Goal: Find specific page/section: Find specific page/section

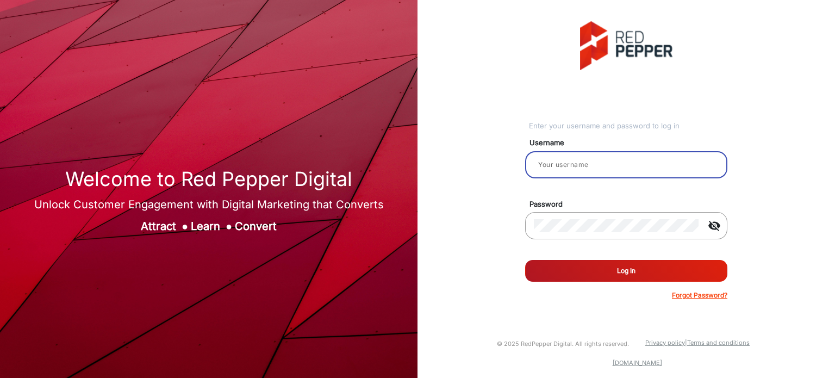
click at [594, 164] on input "email" at bounding box center [626, 164] width 185 height 13
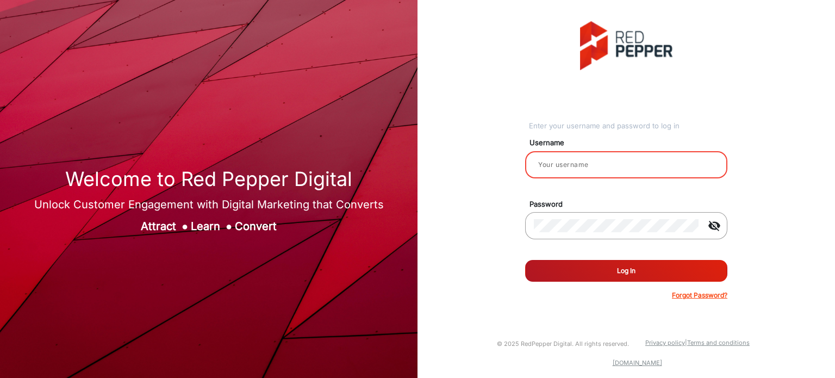
type input "Rachael"
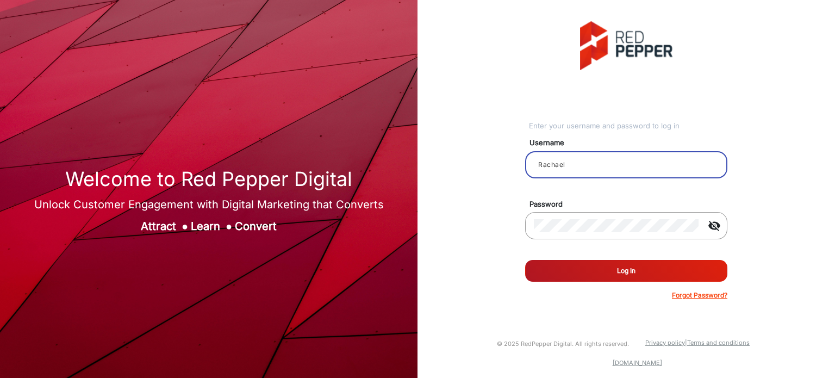
click at [699, 272] on button "Log In" at bounding box center [626, 271] width 202 height 22
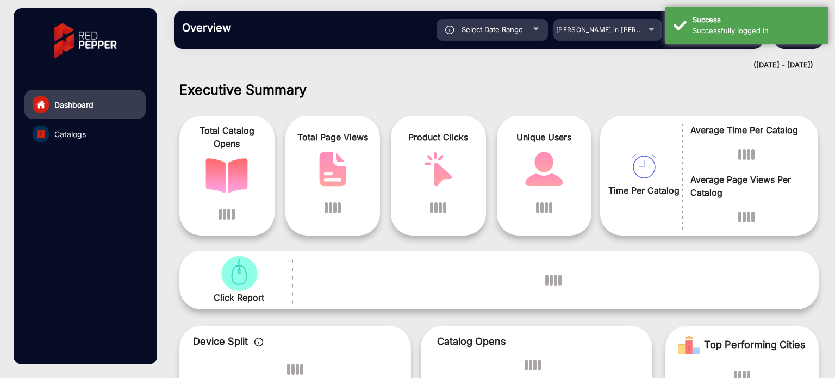
scroll to position [8, 0]
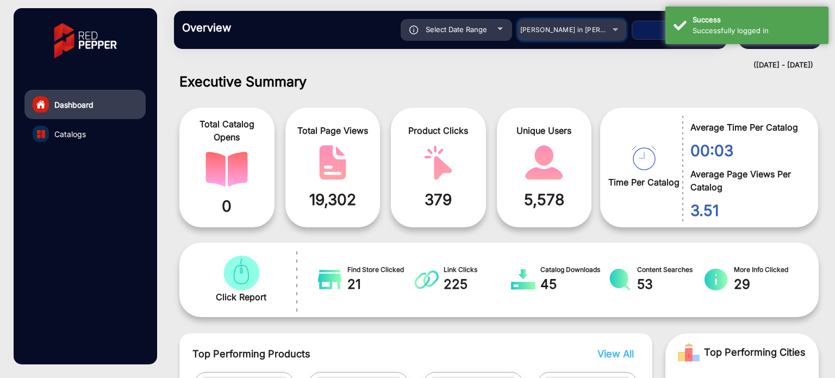
click at [617, 25] on div "[PERSON_NAME] in [PERSON_NAME]" at bounding box center [572, 29] width 109 height 13
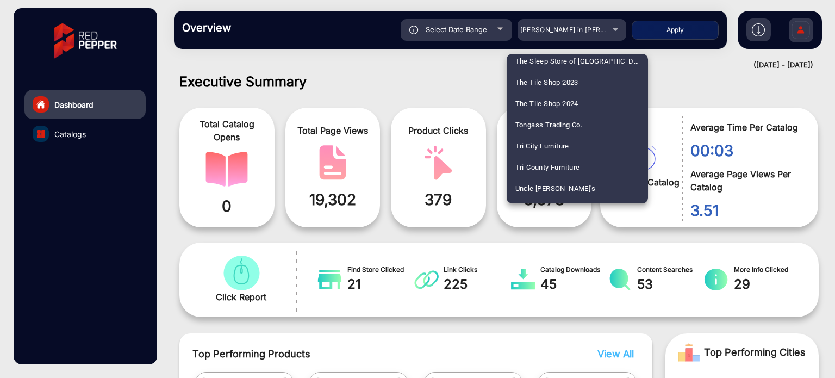
scroll to position [2455, 0]
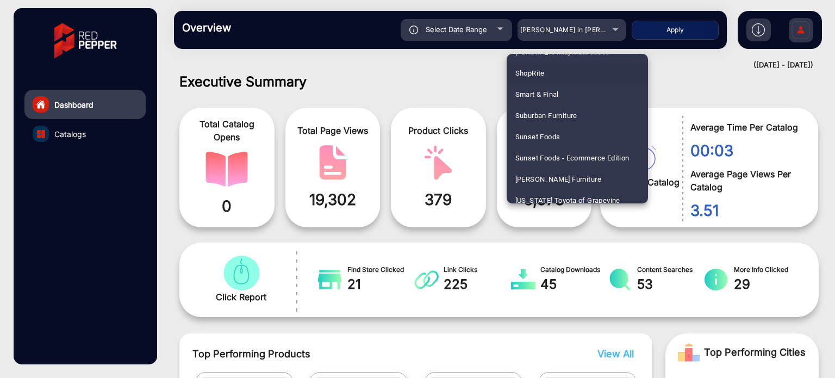
click at [564, 71] on mat-option "ShopRite" at bounding box center [577, 73] width 141 height 21
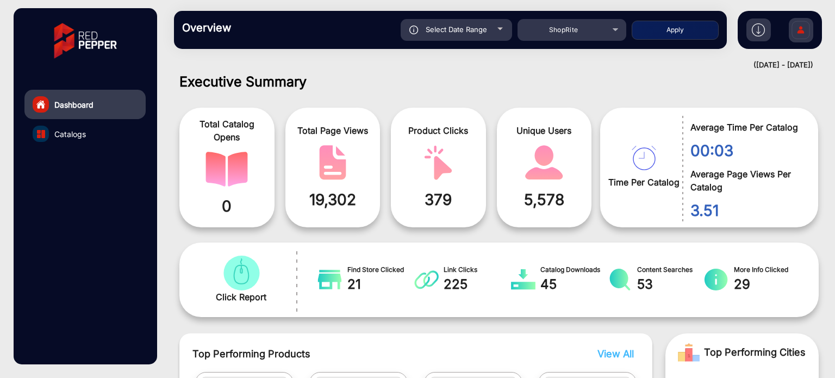
click at [704, 28] on button "Apply" at bounding box center [675, 30] width 87 height 19
type input "[DATE]"
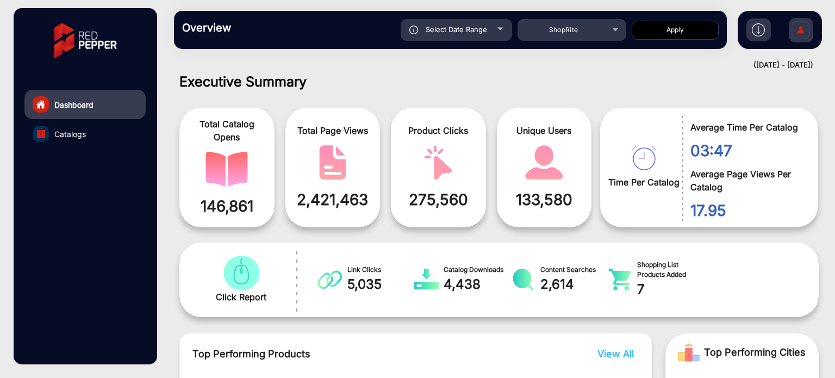
click at [91, 134] on link "Catalogs" at bounding box center [84, 133] width 121 height 29
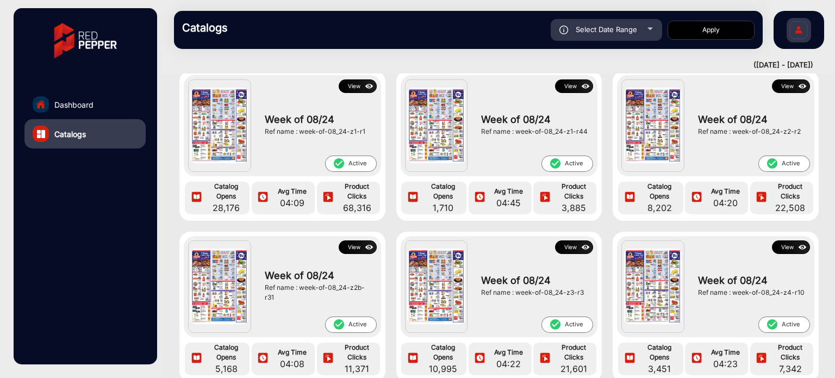
scroll to position [163, 0]
